Goal: Task Accomplishment & Management: Use online tool/utility

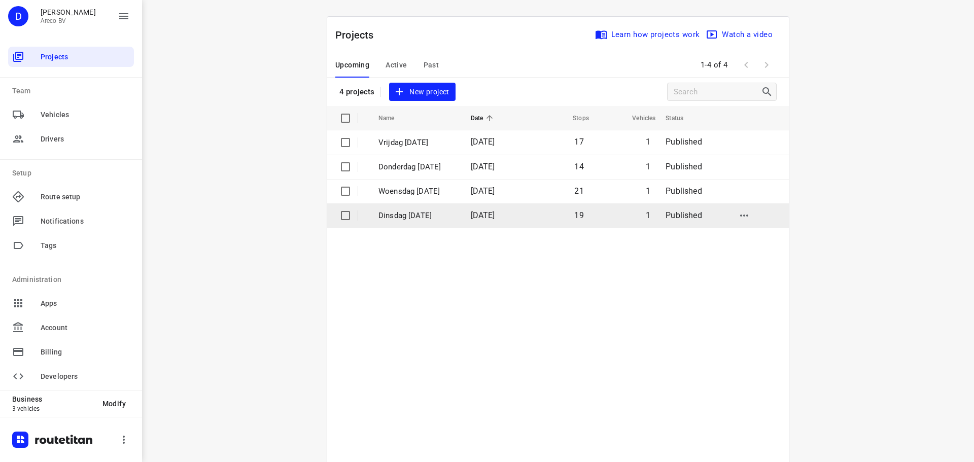
click at [402, 212] on p "Dinsdag [DATE]" at bounding box center [417, 216] width 77 height 12
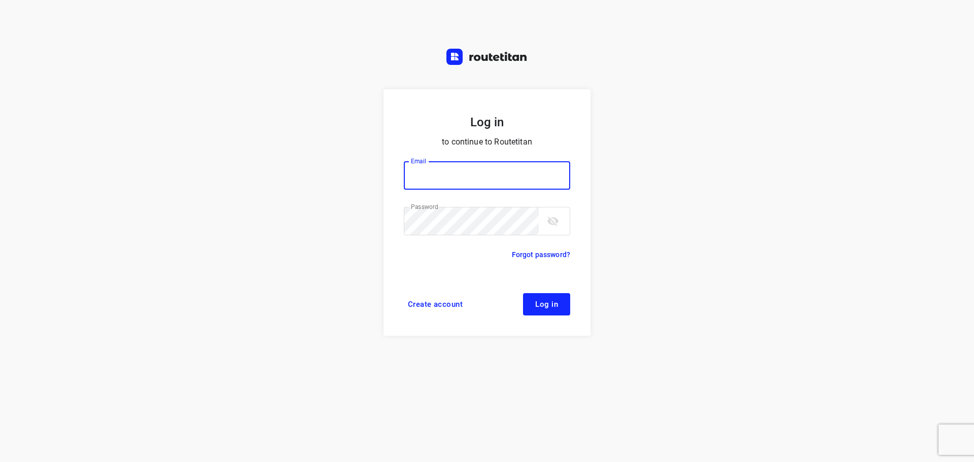
type input "didier@areco.be"
click at [540, 301] on span "Log in" at bounding box center [546, 304] width 23 height 8
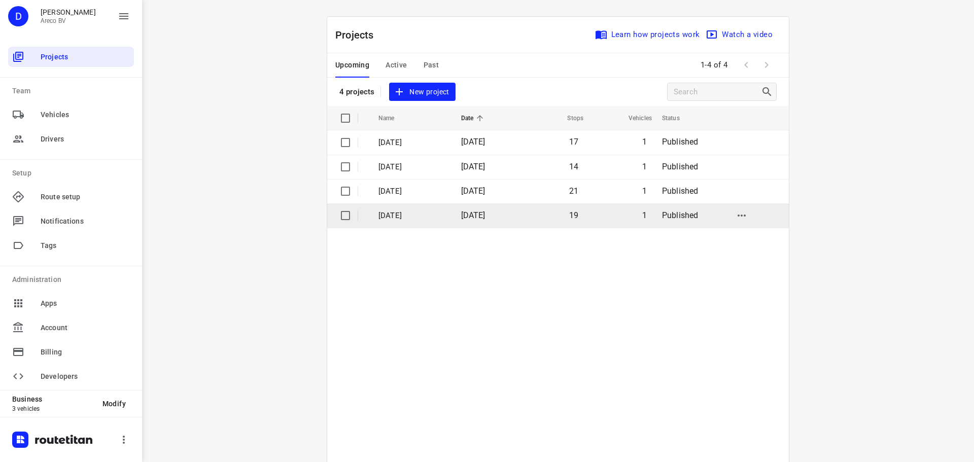
click at [414, 215] on p "Dinsdag [DATE]" at bounding box center [412, 216] width 67 height 12
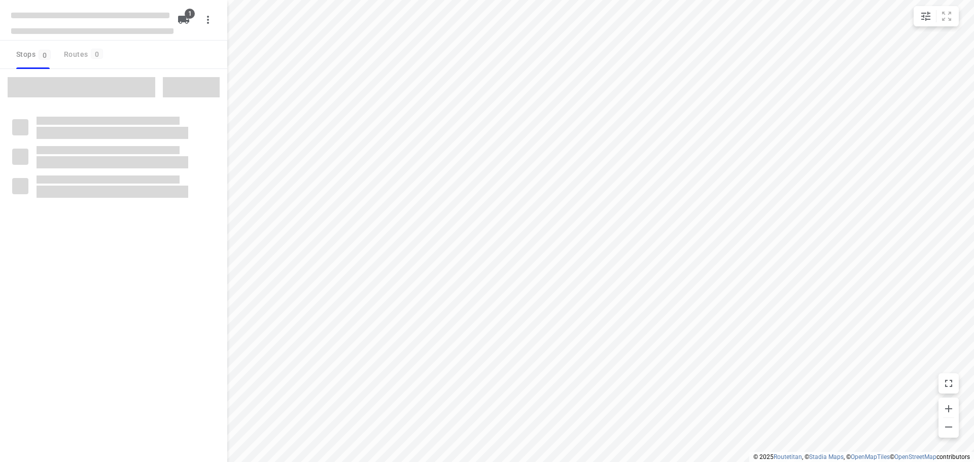
type input "distance"
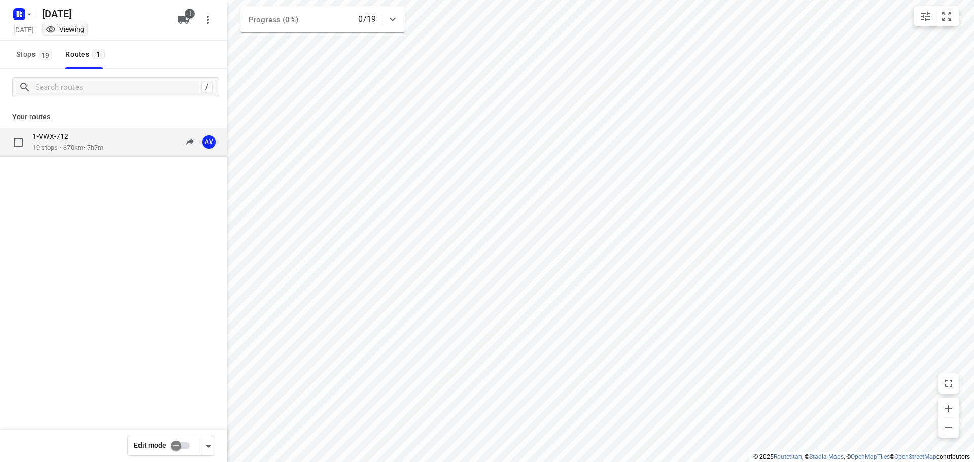
click at [63, 143] on div "1-VWX-712" at bounding box center [67, 137] width 71 height 11
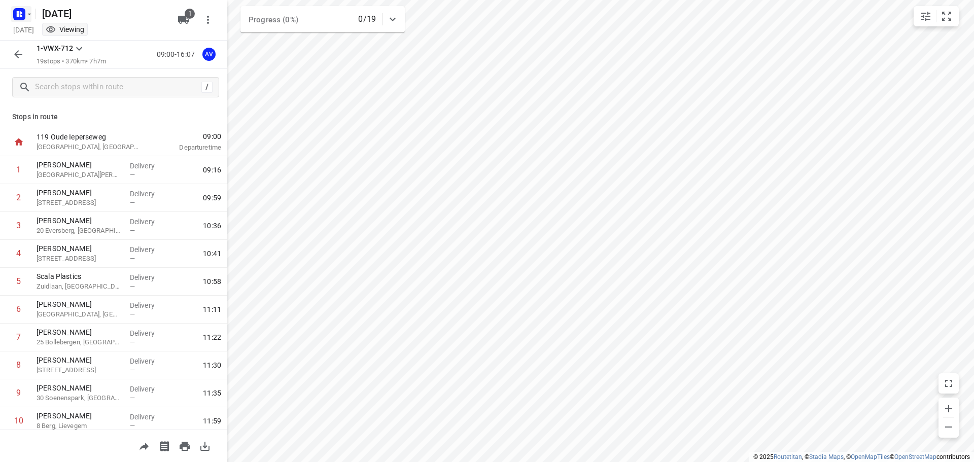
click at [18, 8] on icon "button" at bounding box center [19, 14] width 16 height 16
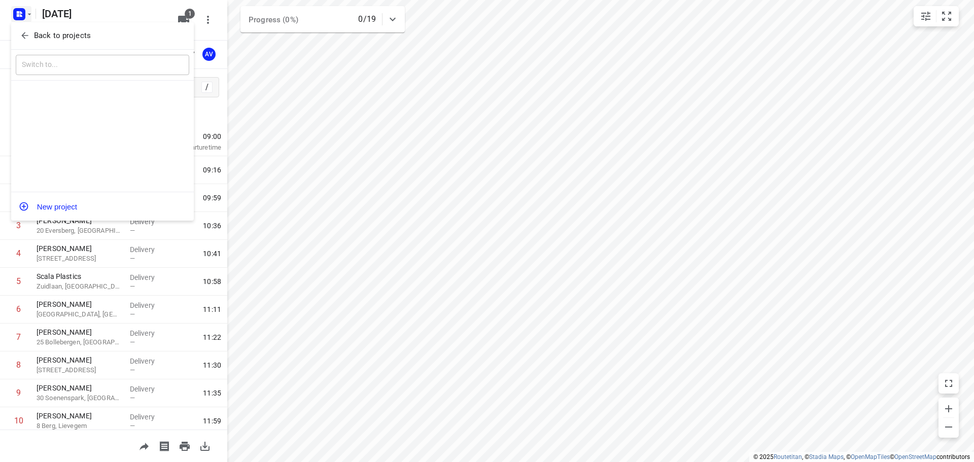
click at [32, 38] on span "Back to projects" at bounding box center [102, 36] width 165 height 12
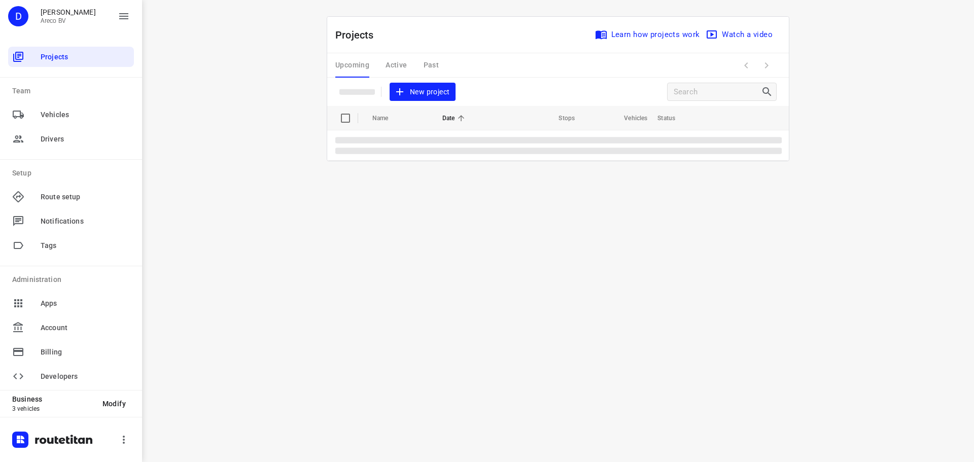
click at [284, 90] on div "i © 2025 Routetitan , © Stadia Maps , © OpenMapTiles © OpenStreetMap contributo…" at bounding box center [558, 231] width 832 height 462
